Goal: Transaction & Acquisition: Book appointment/travel/reservation

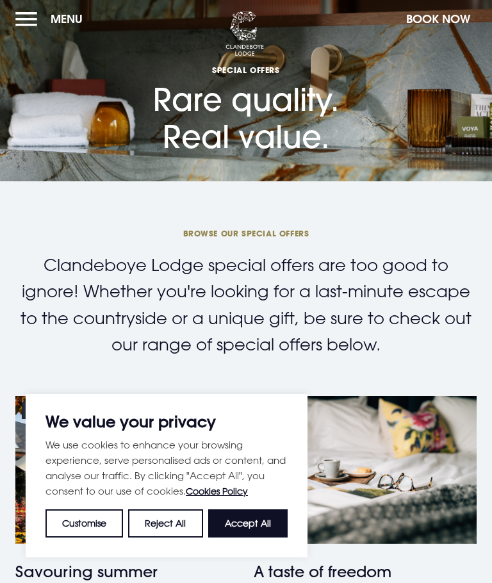
scroll to position [3, 0]
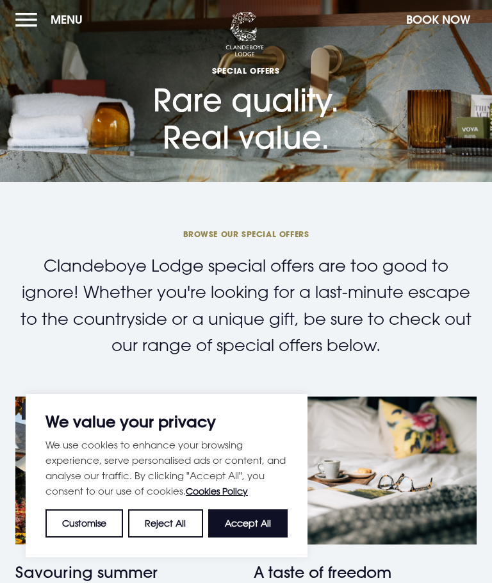
click at [264, 524] on button "Accept All" at bounding box center [248, 524] width 80 height 28
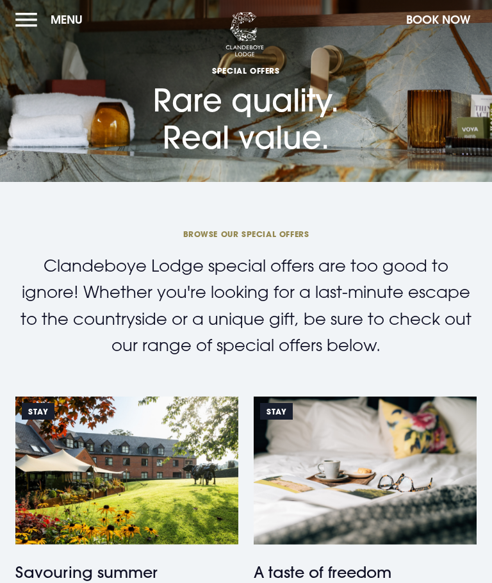
checkbox input "true"
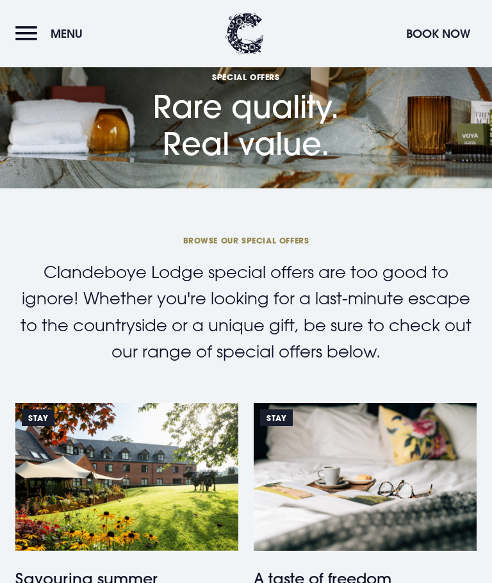
scroll to position [0, 0]
click at [29, 31] on button "Menu" at bounding box center [52, 34] width 74 height 28
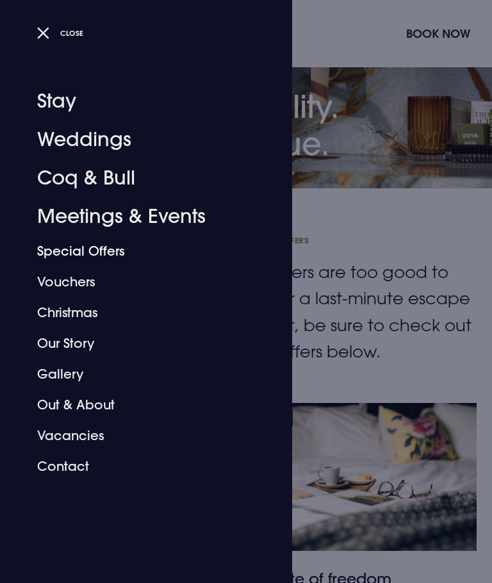
click at [46, 248] on link "Special Offers" at bounding box center [138, 251] width 203 height 31
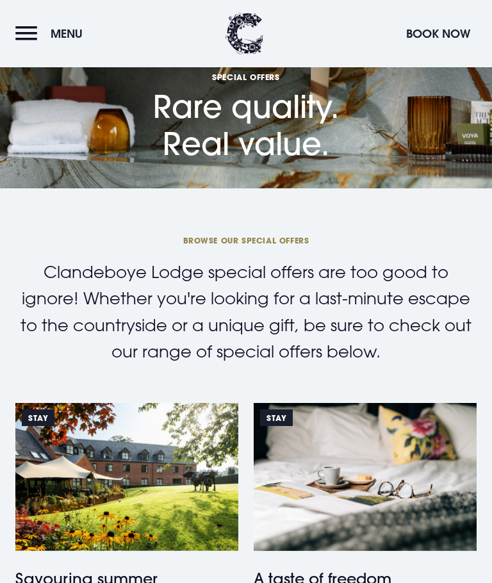
scroll to position [1000, 0]
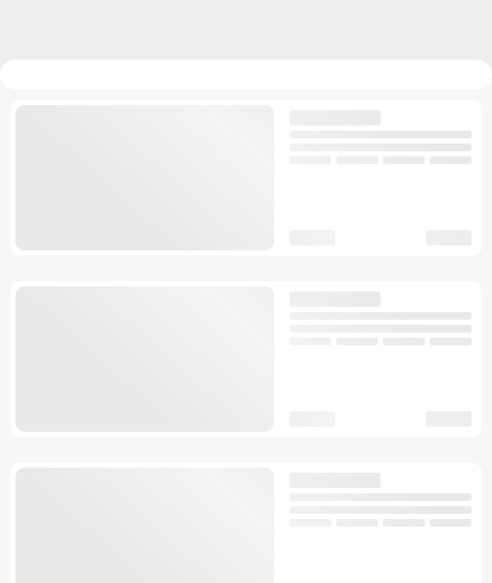
checkbox input "true"
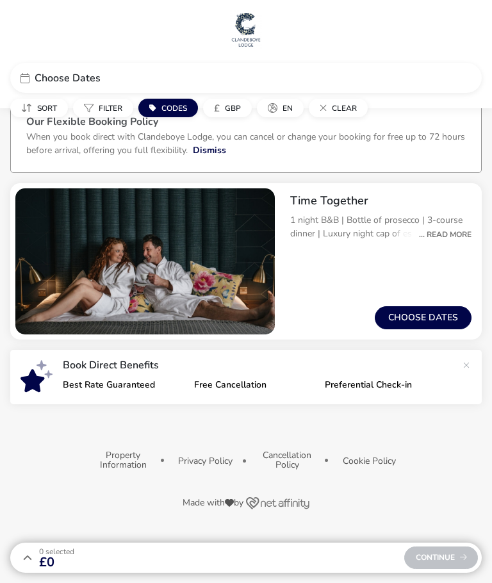
click at [449, 235] on div "... Read More" at bounding box center [442, 235] width 59 height 12
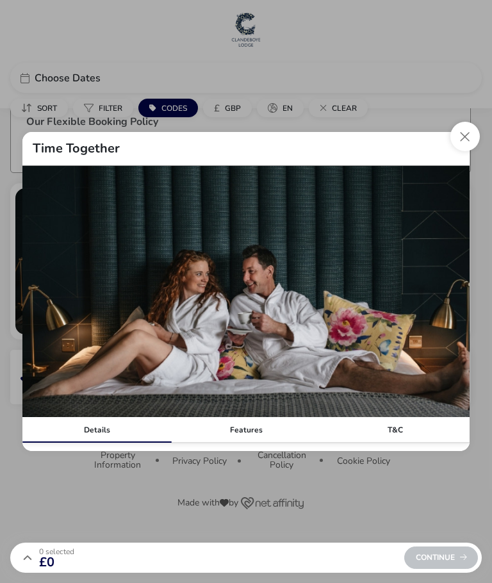
click at [474, 133] on button "Close modal" at bounding box center [465, 136] width 29 height 29
